Goal: Transaction & Acquisition: Download file/media

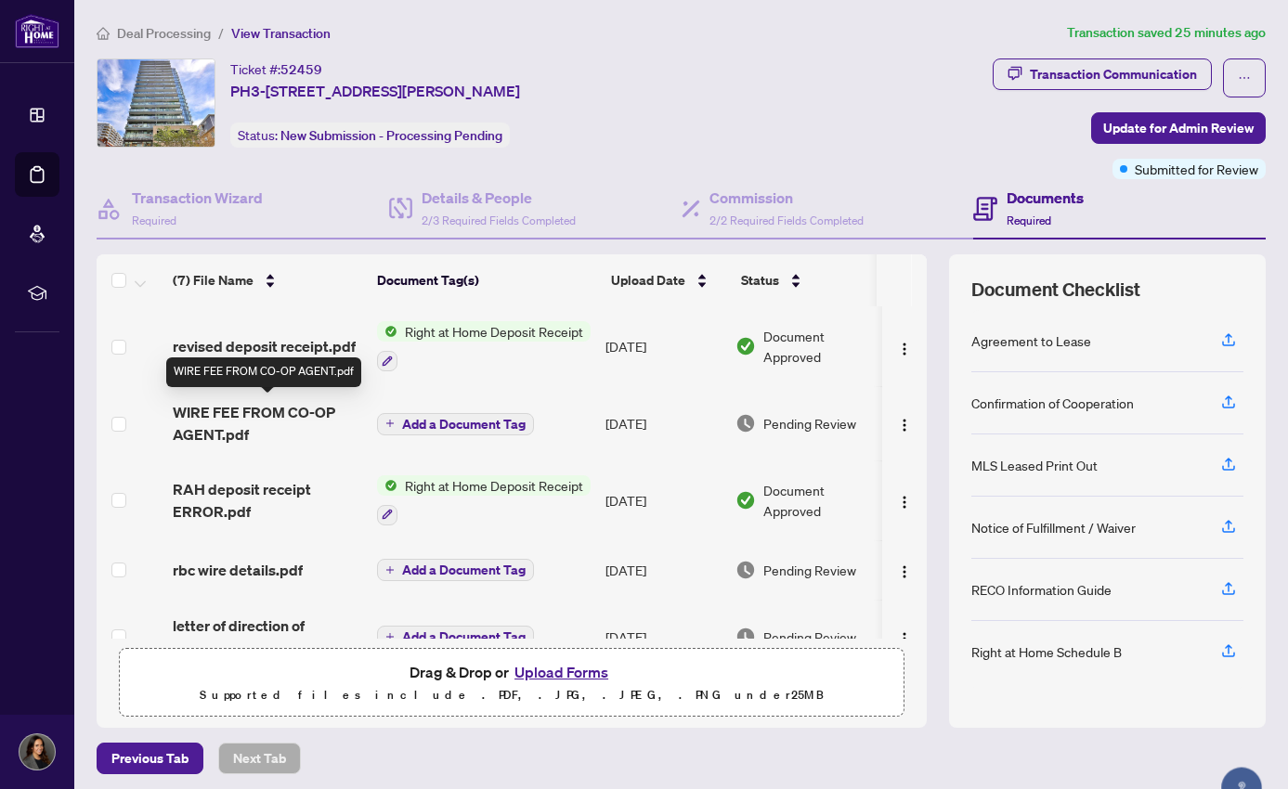
click at [256, 411] on span "WIRE FEE FROM CO-OP AGENT.pdf" at bounding box center [267, 423] width 189 height 45
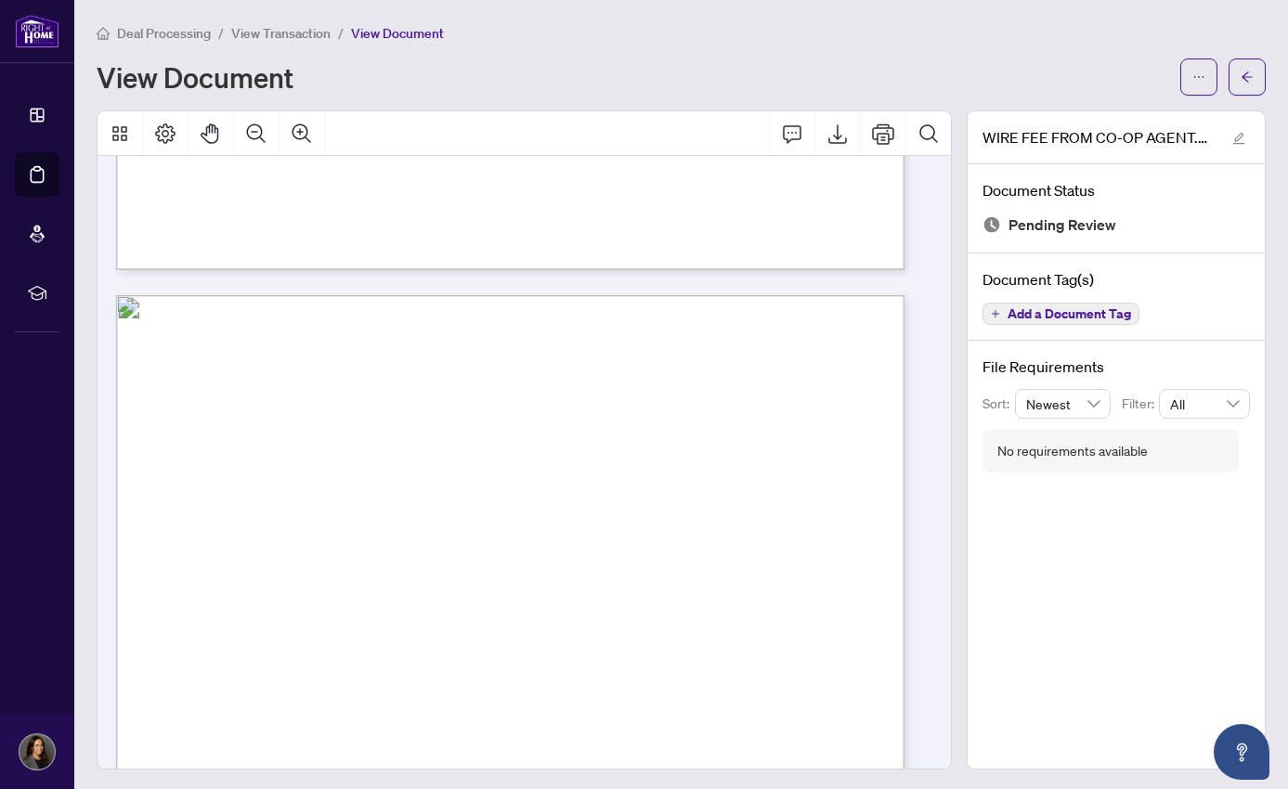
scroll to position [969, 0]
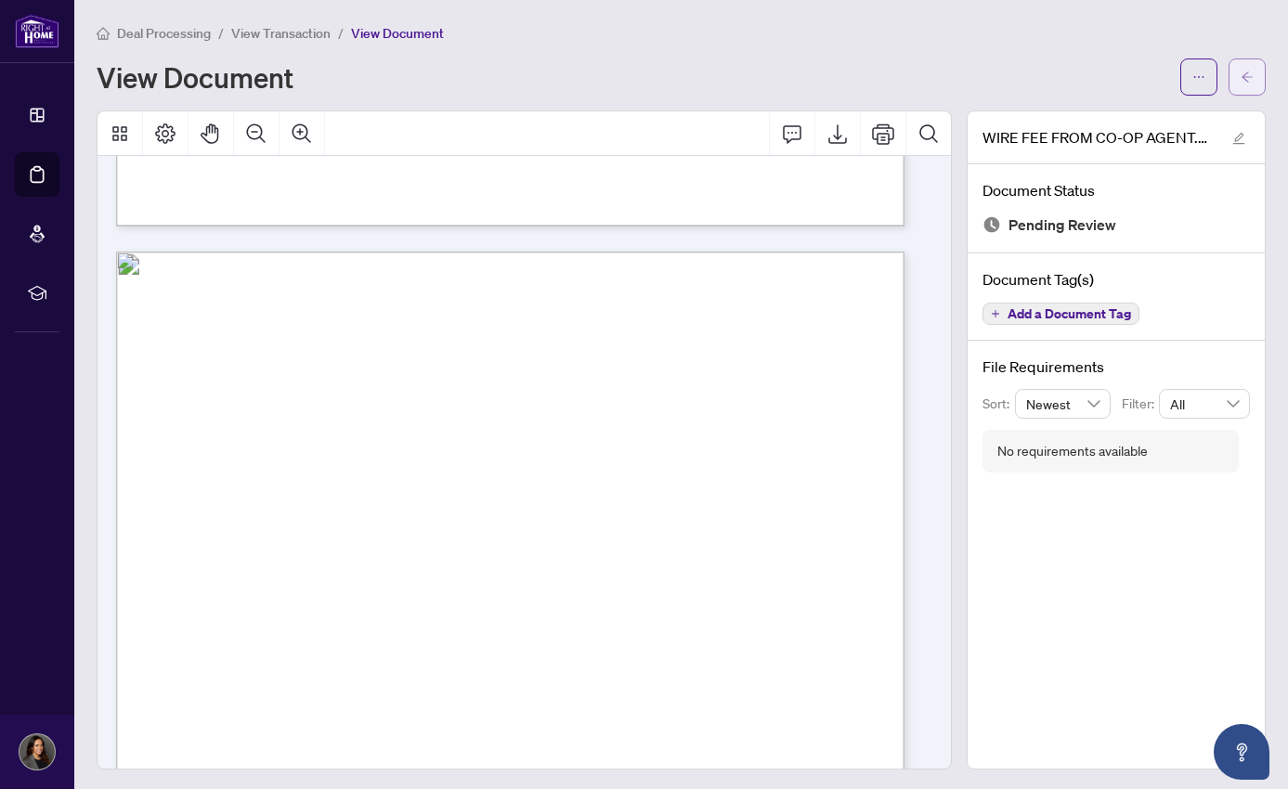
click at [1242, 72] on button "button" at bounding box center [1247, 77] width 37 height 37
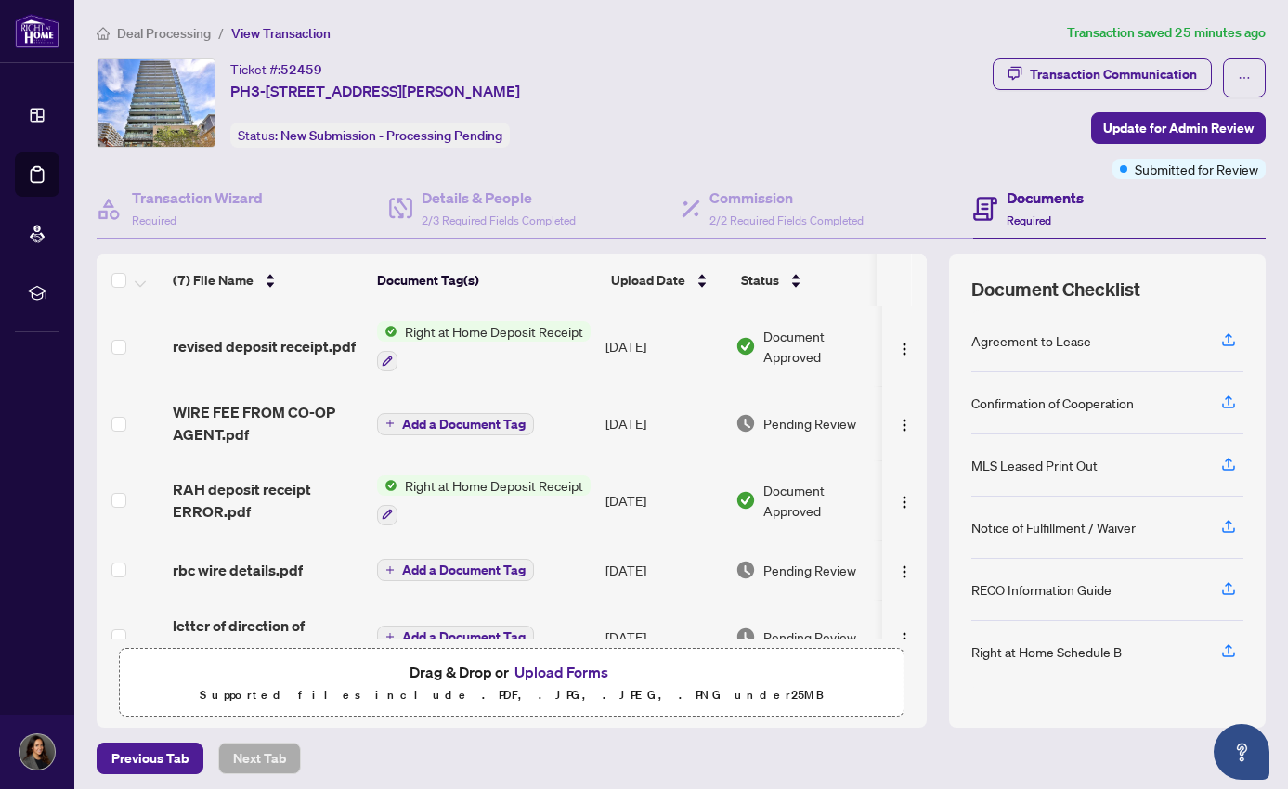
click at [483, 330] on span "Right at Home Deposit Receipt" at bounding box center [493, 331] width 193 height 20
click at [448, 481] on span "Right at Home Deposit Receipt" at bounding box center [493, 485] width 193 height 20
click at [442, 581] on span "Right at Home Deposit Receipt" at bounding box center [493, 575] width 193 height 20
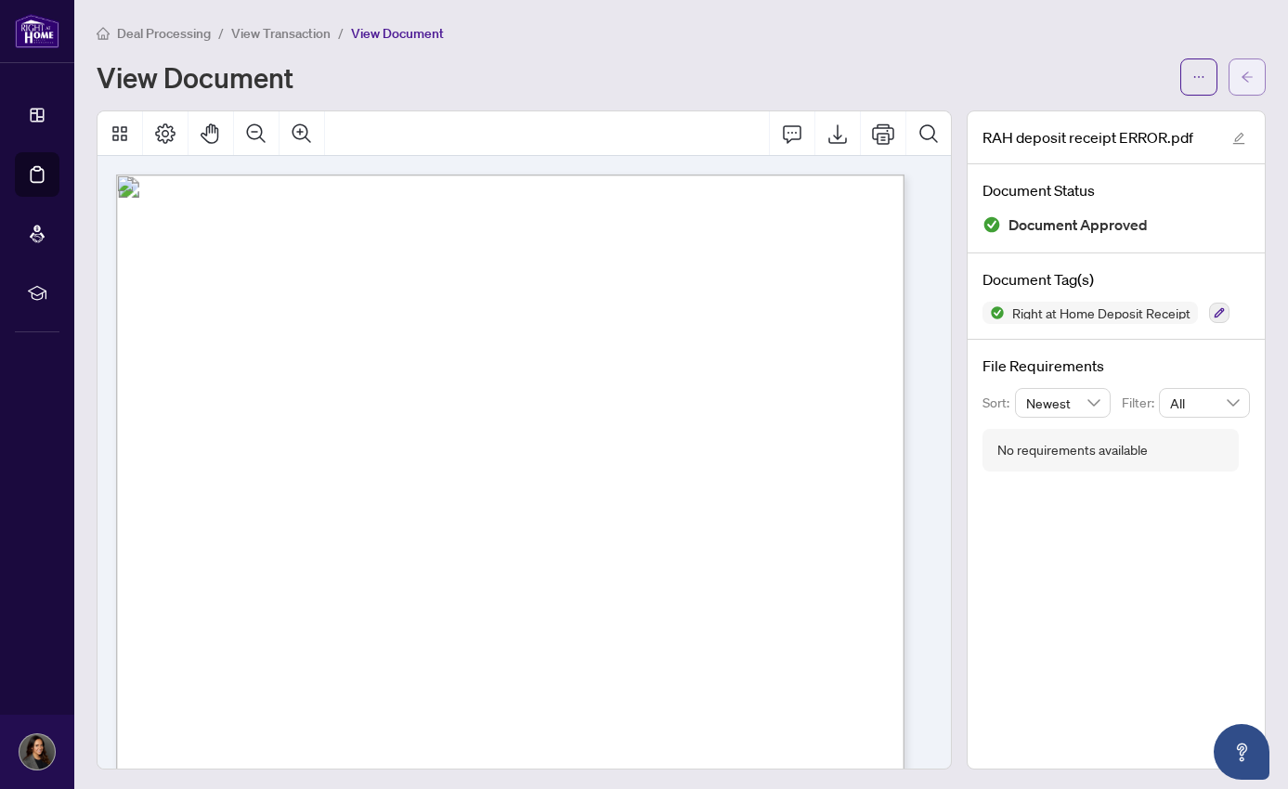
click at [1241, 80] on icon "arrow-left" at bounding box center [1247, 77] width 13 height 13
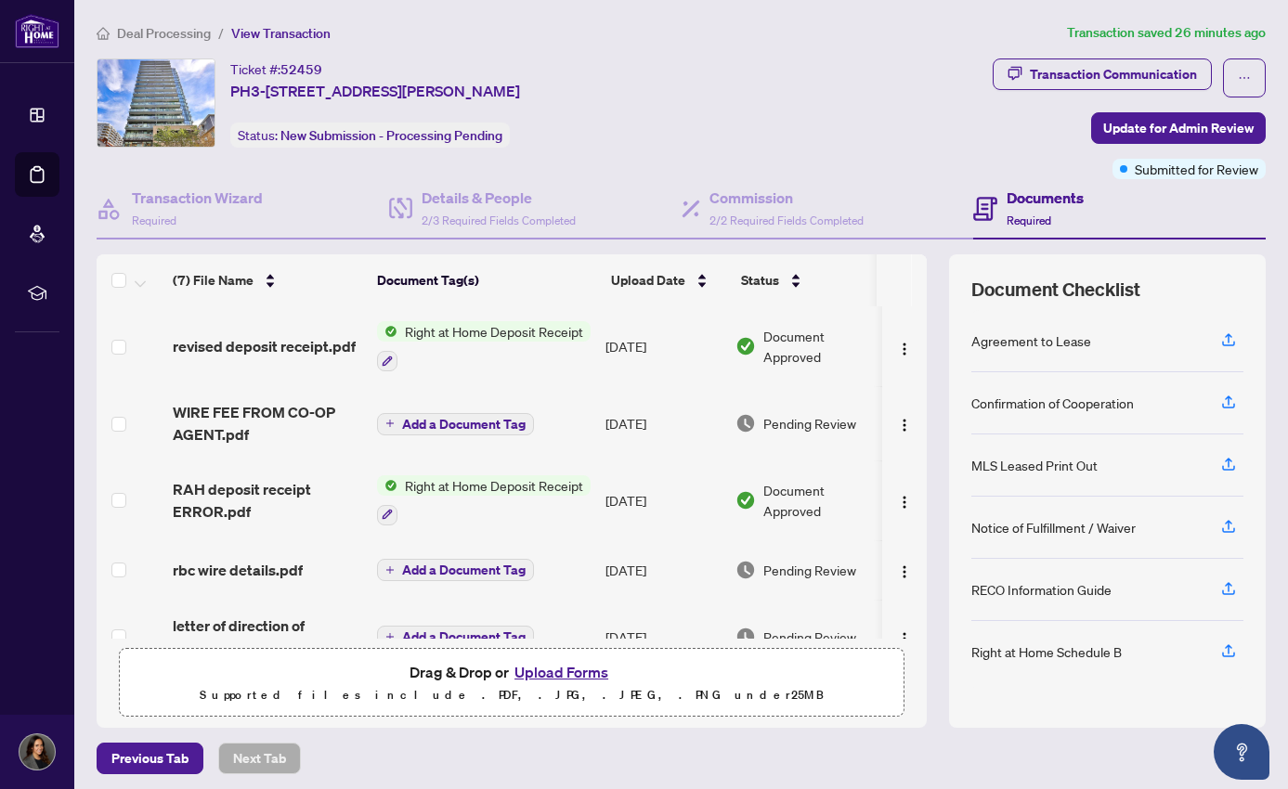
click at [500, 331] on span "Right at Home Deposit Receipt" at bounding box center [493, 331] width 193 height 20
click at [498, 417] on span "Right at Home Deposit Receipt" at bounding box center [493, 421] width 193 height 20
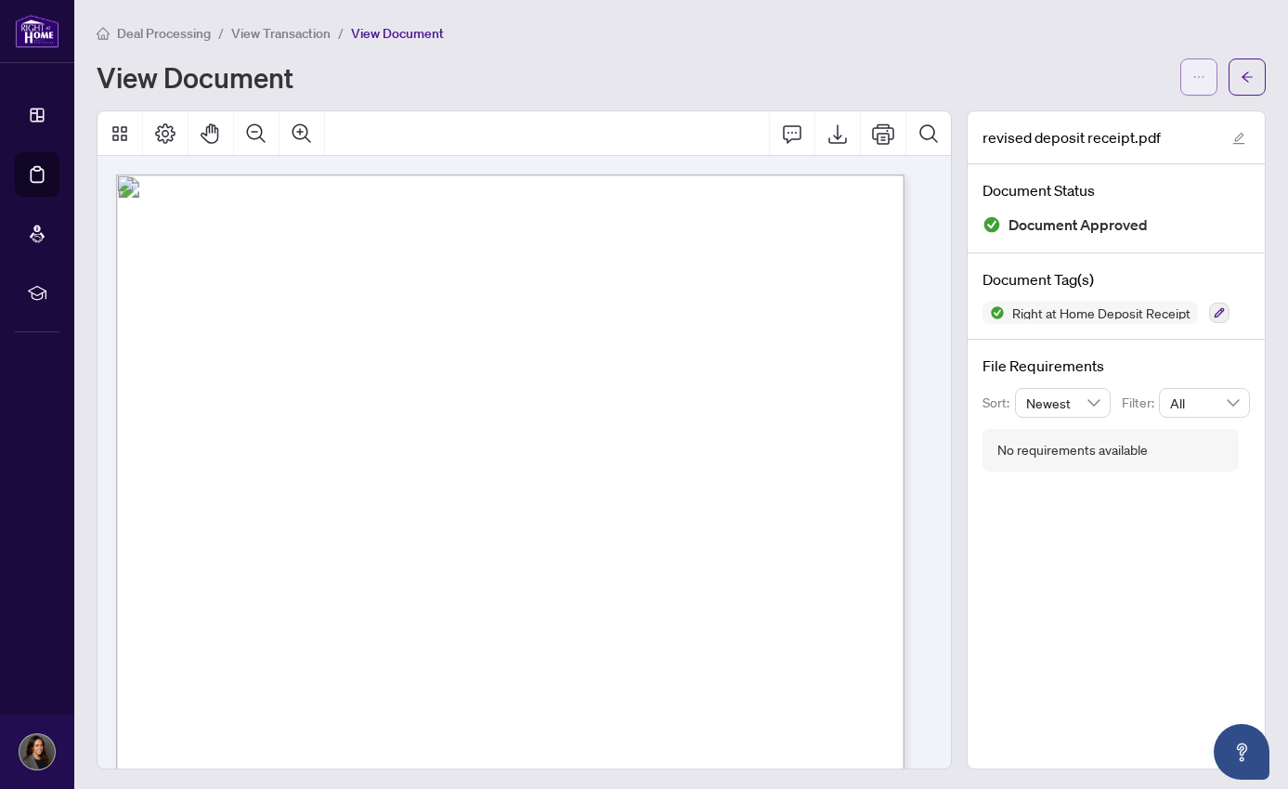
click at [1180, 77] on button "button" at bounding box center [1198, 77] width 37 height 37
click at [1124, 124] on span "Download" at bounding box center [1117, 118] width 141 height 20
